Goal: Contribute content: Contribute content

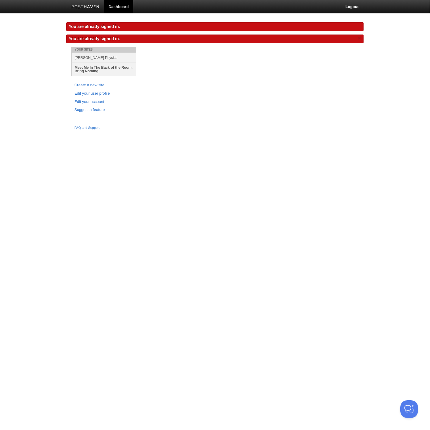
click at [94, 69] on link "Meet Me In The Back of the Room; Bring Nothing" at bounding box center [104, 68] width 65 height 13
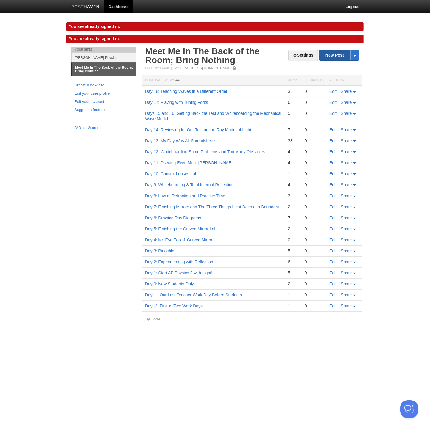
click at [340, 57] on link "New Post" at bounding box center [339, 55] width 40 height 10
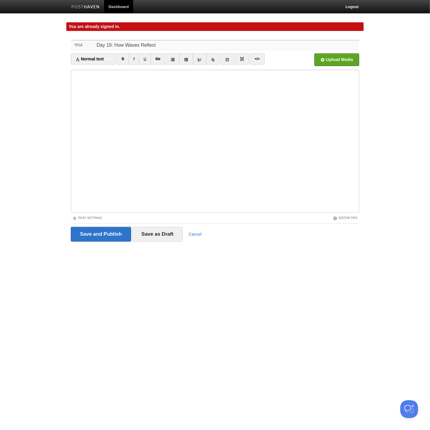
type input "Day 19: How Waves Reflect"
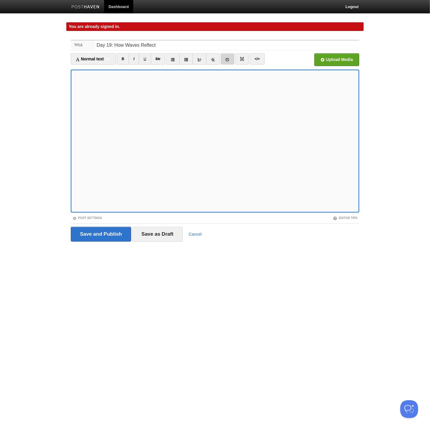
click at [224, 58] on link at bounding box center [228, 58] width 14 height 11
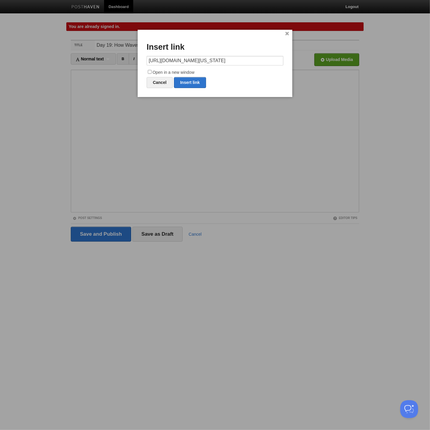
scroll to position [0, 78]
drag, startPoint x: 267, startPoint y: 61, endPoint x: 288, endPoint y: 61, distance: 21.7
click at [288, 61] on div "× Insert link [URL][DOMAIN_NAME][US_STATE] Open in a new window Cancel Insert l…" at bounding box center [215, 63] width 155 height 67
type input "[URL][DOMAIN_NAME][US_STATE]"
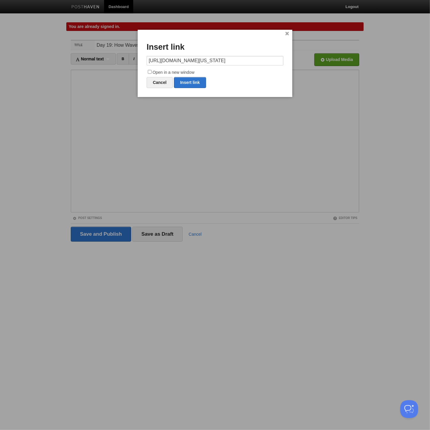
click at [151, 71] on input "Open in a new window" at bounding box center [150, 72] width 4 height 4
checkbox input "true"
click at [195, 82] on link "Insert link" at bounding box center [190, 82] width 32 height 11
type input "https://"
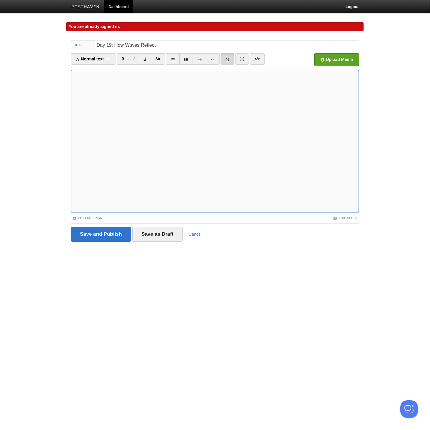
click at [228, 59] on icon at bounding box center [227, 59] width 4 height 4
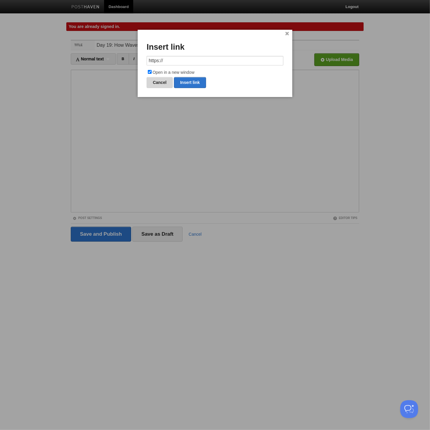
click at [161, 79] on link "Cancel" at bounding box center [160, 82] width 26 height 11
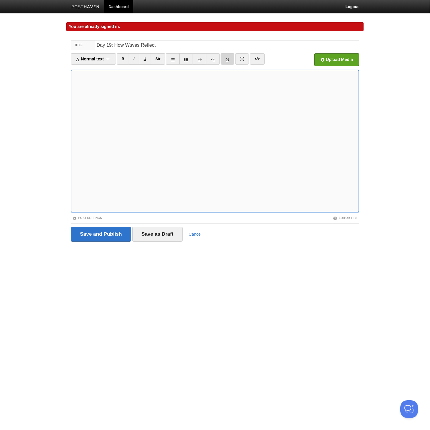
click at [227, 61] on icon at bounding box center [227, 59] width 4 height 4
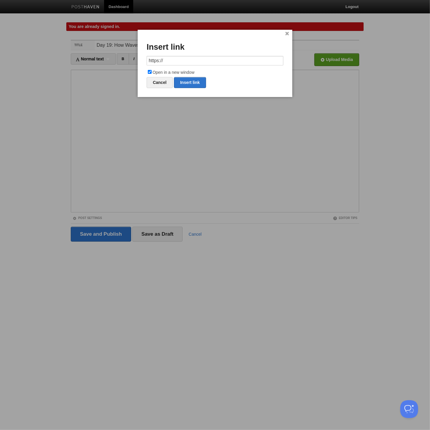
click at [170, 59] on input "https://" at bounding box center [215, 61] width 137 height 10
click at [186, 81] on link "Insert link" at bounding box center [190, 82] width 32 height 11
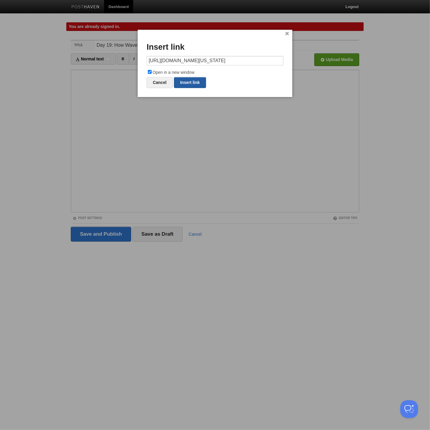
type input "https://"
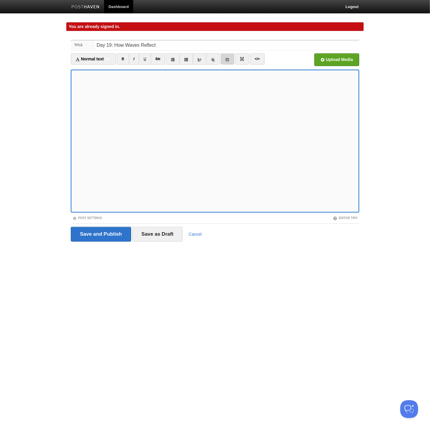
click at [222, 57] on link at bounding box center [228, 58] width 14 height 11
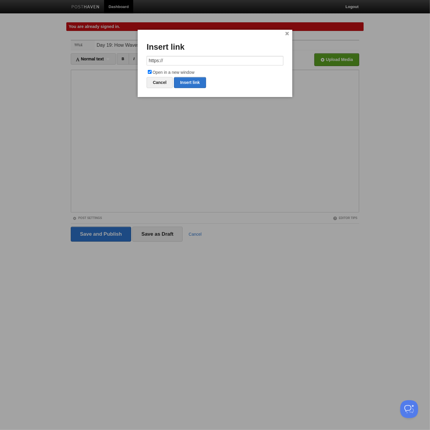
click at [162, 59] on input "https://" at bounding box center [215, 61] width 137 height 10
click at [191, 82] on link "Insert link" at bounding box center [190, 82] width 32 height 11
type input "https://"
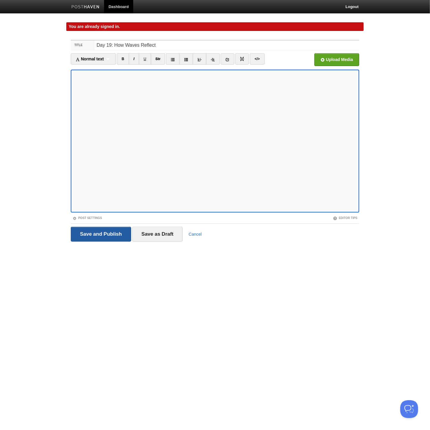
click at [105, 234] on input "Save and Publish" at bounding box center [101, 234] width 60 height 15
